Goal: Communication & Community: Answer question/provide support

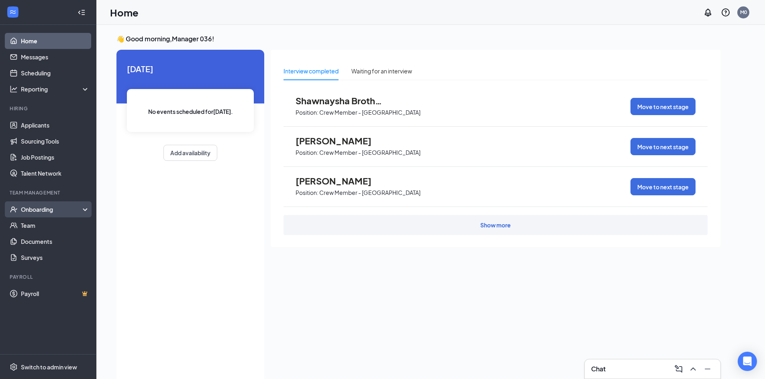
click at [45, 210] on div "Onboarding" at bounding box center [52, 210] width 62 height 8
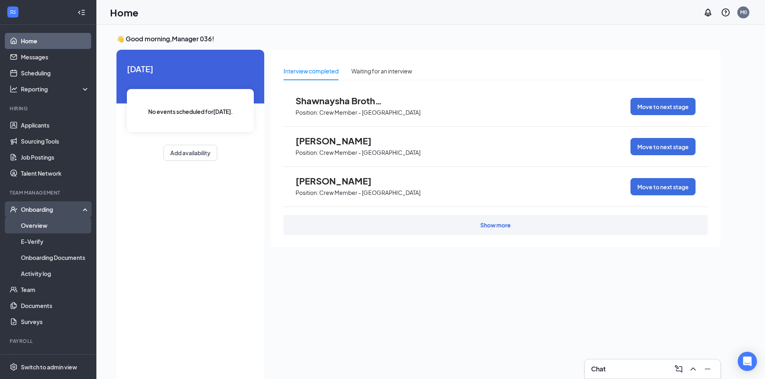
click at [53, 226] on link "Overview" at bounding box center [55, 226] width 69 height 16
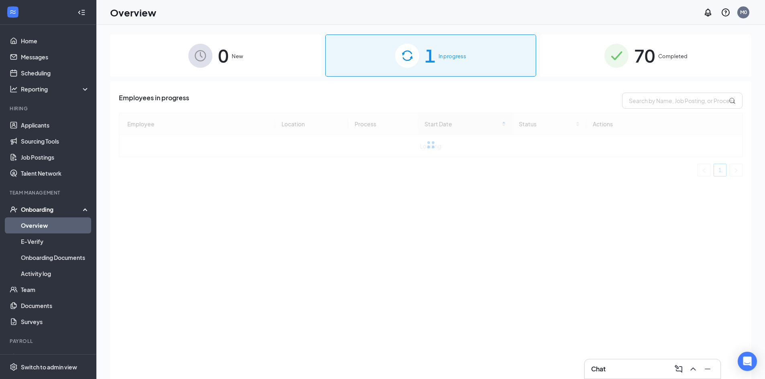
click at [427, 64] on span "1" at bounding box center [430, 56] width 10 height 28
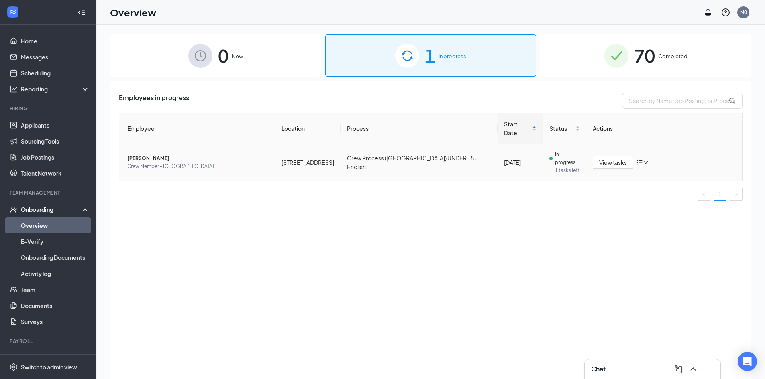
click at [204, 163] on span "Crew Member - [GEOGRAPHIC_DATA]" at bounding box center [197, 167] width 141 height 8
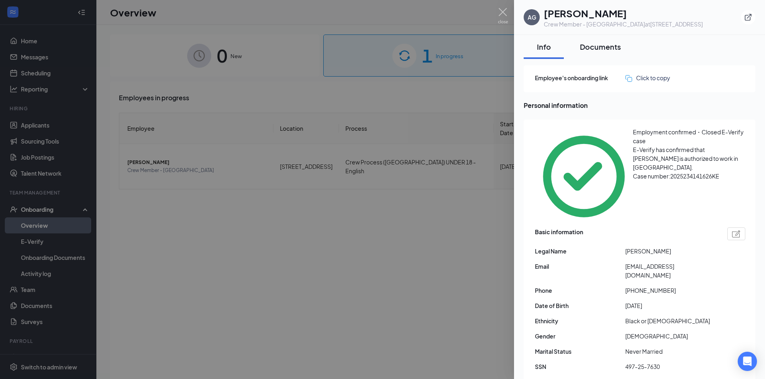
click at [606, 48] on div "Documents" at bounding box center [600, 47] width 41 height 10
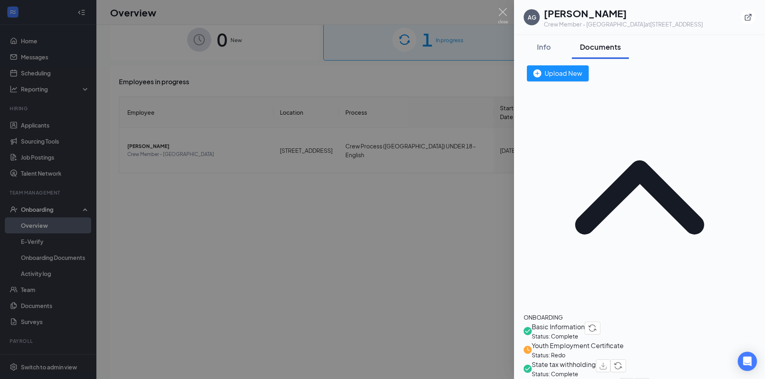
scroll to position [32, 0]
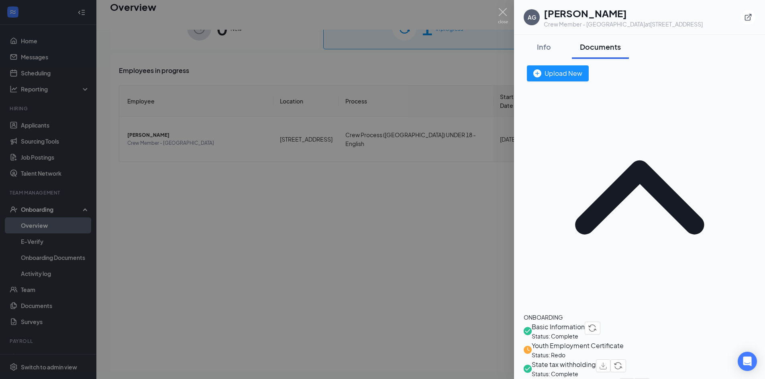
click at [580, 341] on span "Youth Employment Certificate" at bounding box center [577, 346] width 92 height 10
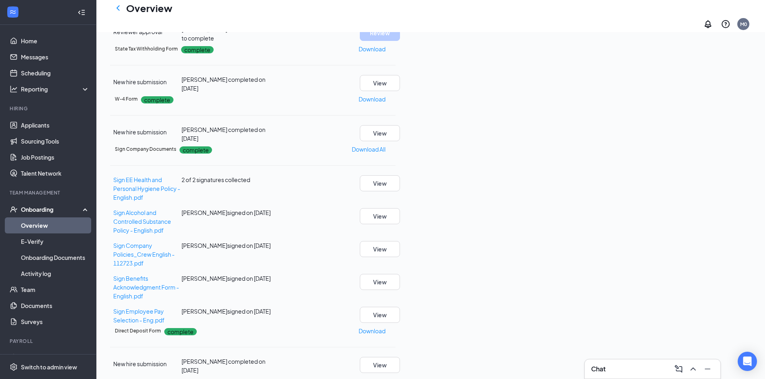
scroll to position [30, 0]
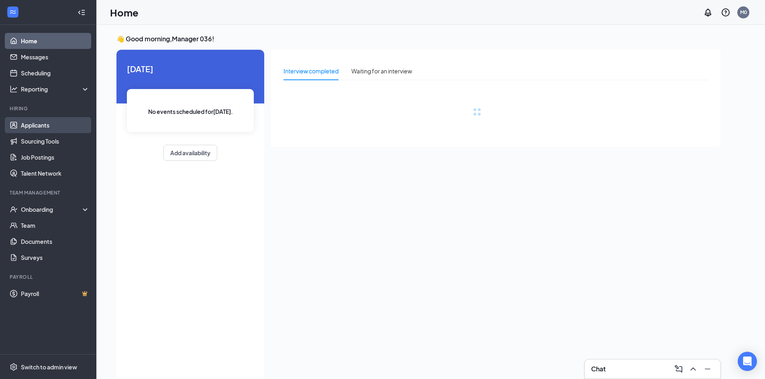
click at [59, 124] on link "Applicants" at bounding box center [55, 125] width 69 height 16
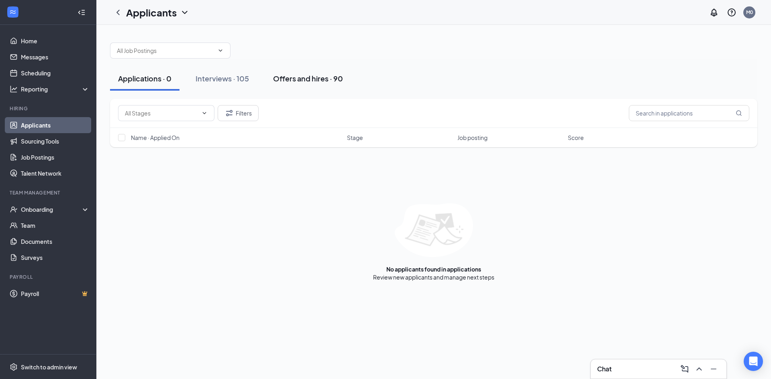
click at [313, 80] on div "Offers and hires · 90" at bounding box center [308, 78] width 70 height 10
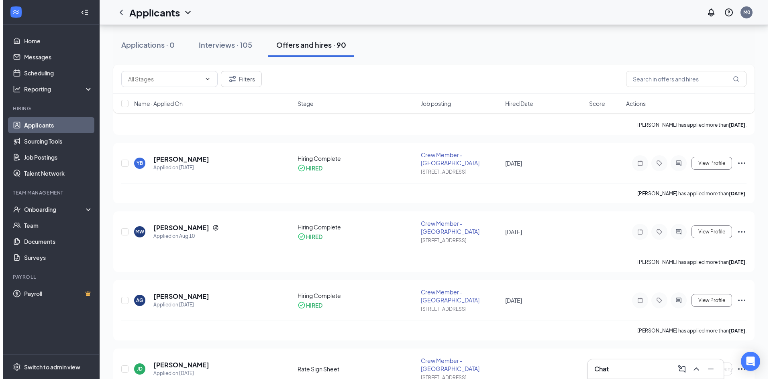
scroll to position [182, 0]
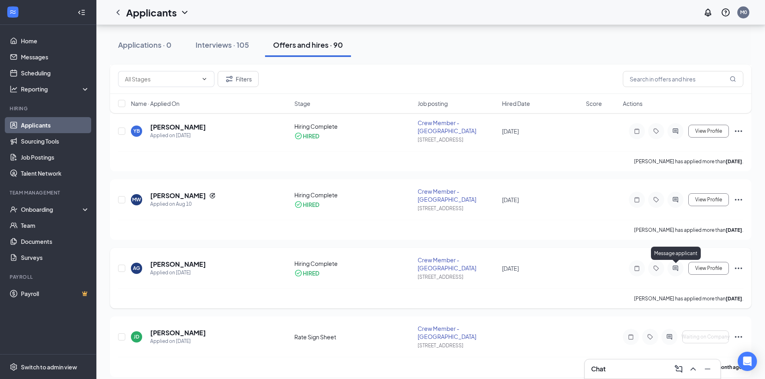
click at [674, 266] on icon "ActiveChat" at bounding box center [674, 268] width 5 height 5
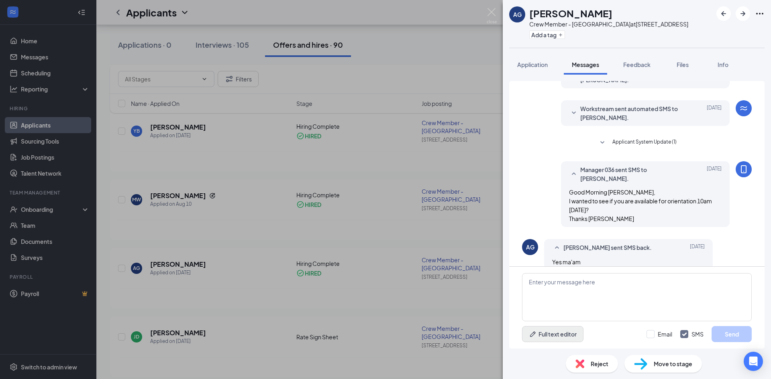
scroll to position [234, 0]
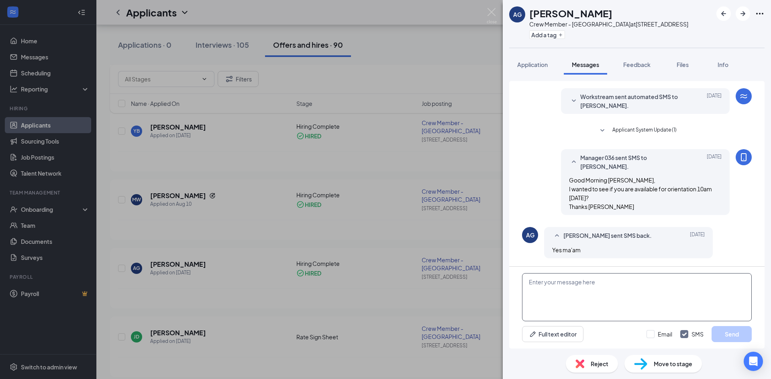
click at [587, 287] on textarea at bounding box center [637, 297] width 230 height 48
type textarea "g"
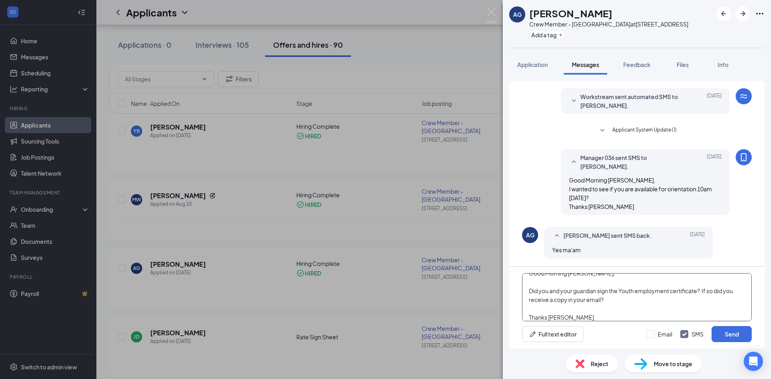
click at [716, 291] on textarea "Good Morning [PERSON_NAME], Did you and your guardian sign the Youth employment…" at bounding box center [637, 297] width 230 height 48
type textarea "Good Morning [PERSON_NAME], Did you and your guardian sign the Youth employment…"
click at [739, 333] on button "Send" at bounding box center [731, 334] width 40 height 16
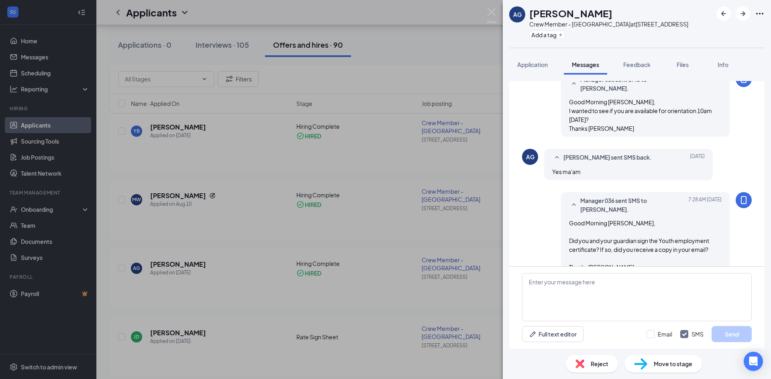
scroll to position [330, 0]
